Goal: Obtain resource: Obtain resource

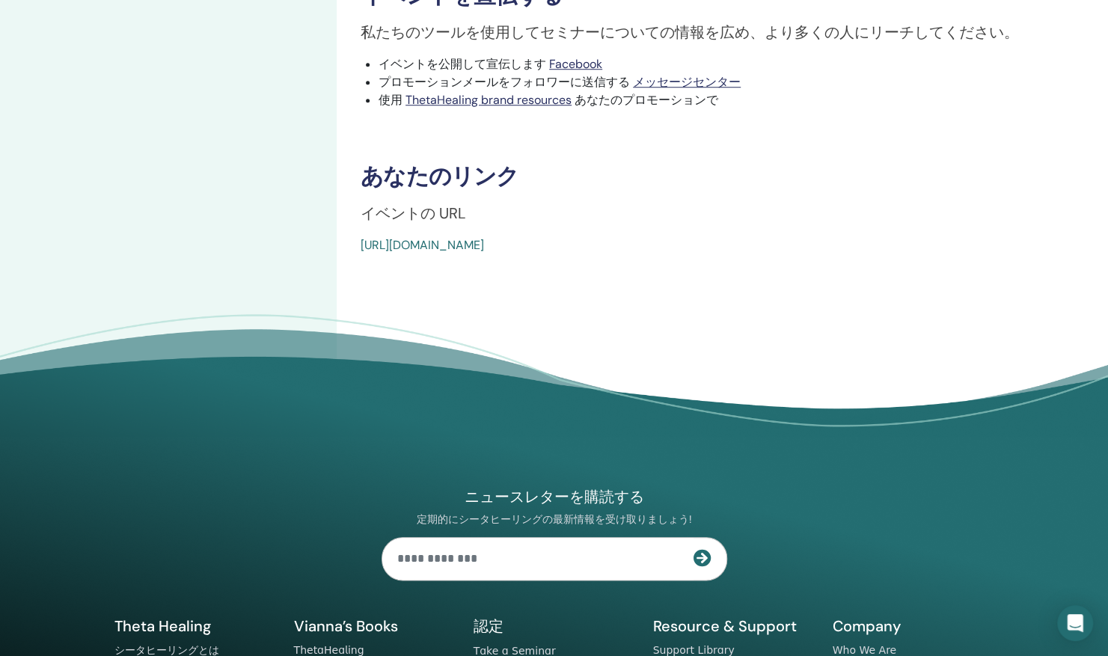
scroll to position [831, 0]
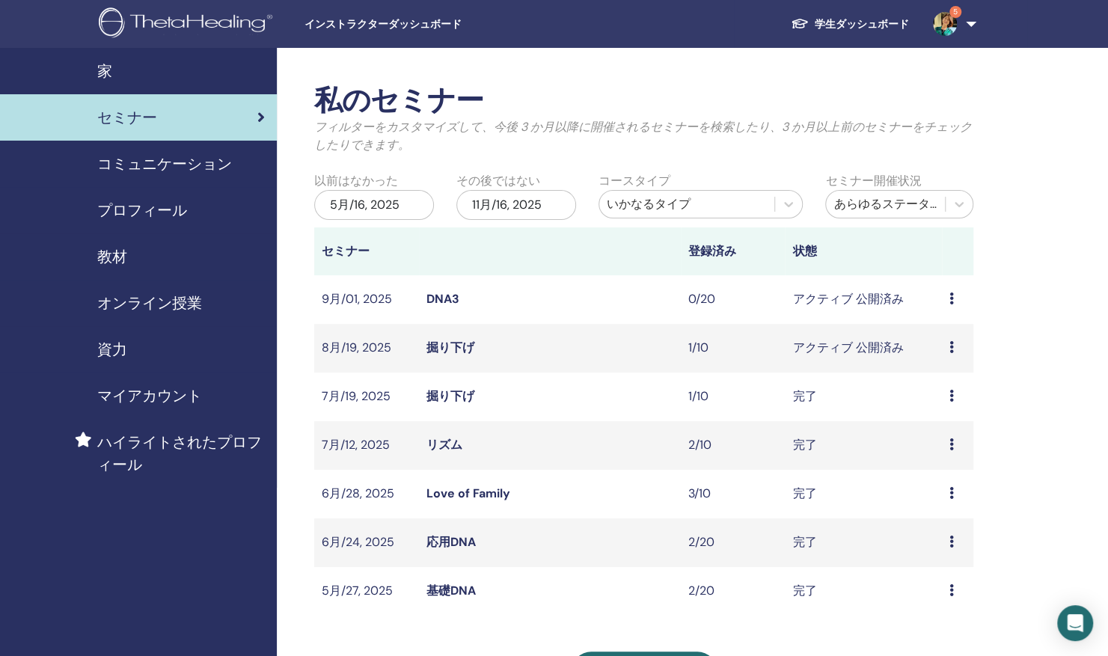
click at [122, 247] on span "教材" at bounding box center [112, 256] width 30 height 22
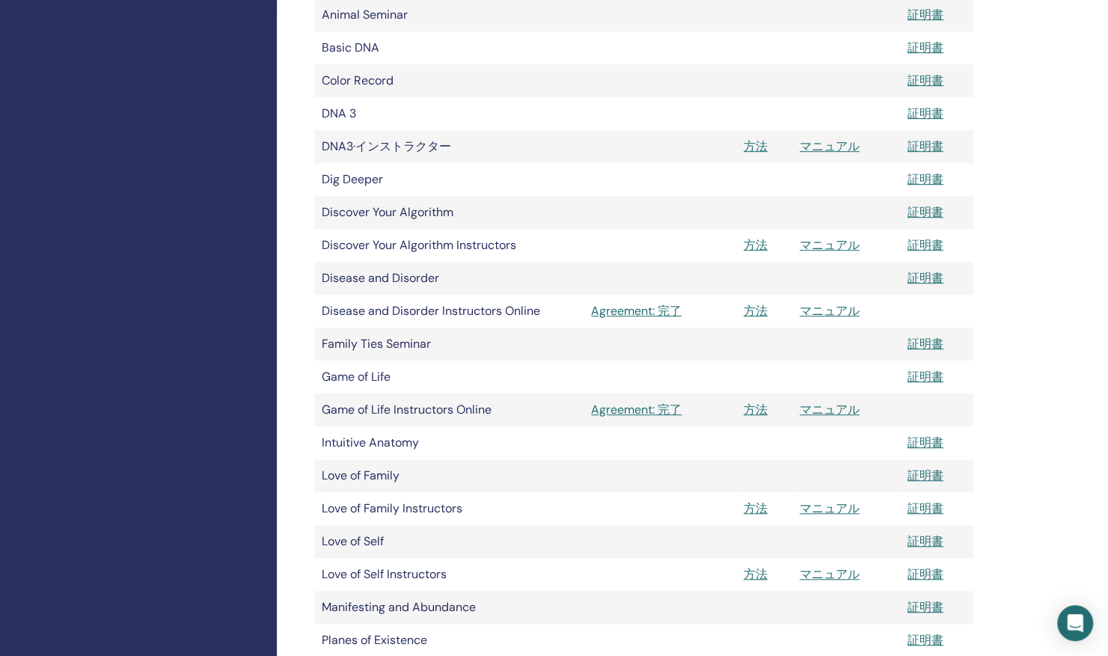
scroll to position [449, 0]
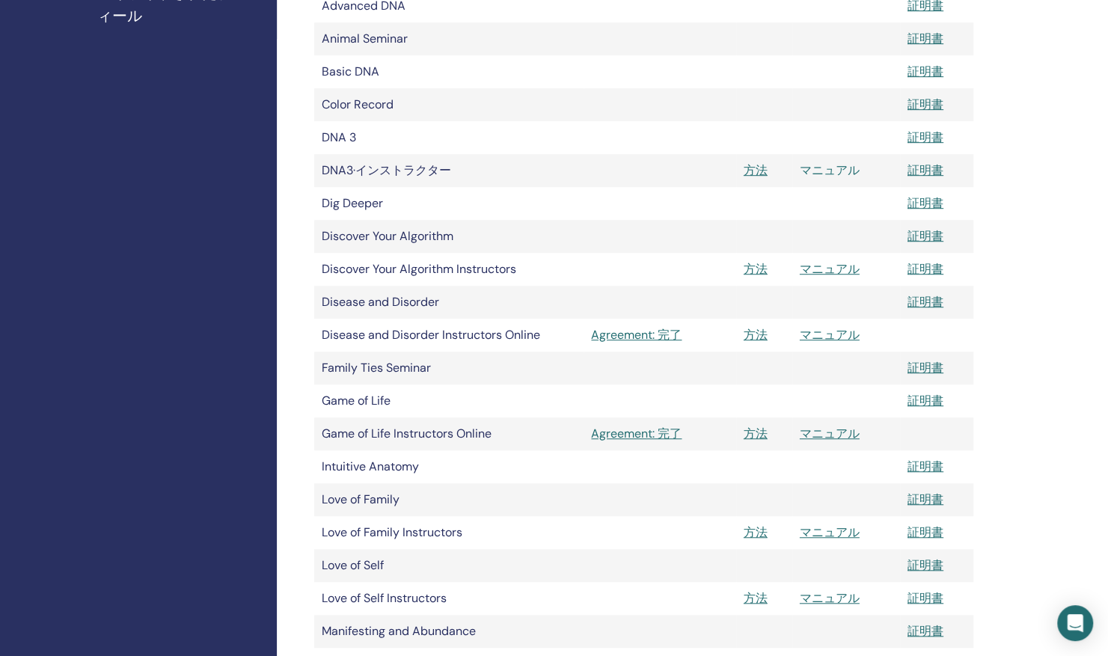
click at [819, 173] on link "マニュアル" at bounding box center [830, 170] width 60 height 16
